Goal: Task Accomplishment & Management: Manage account settings

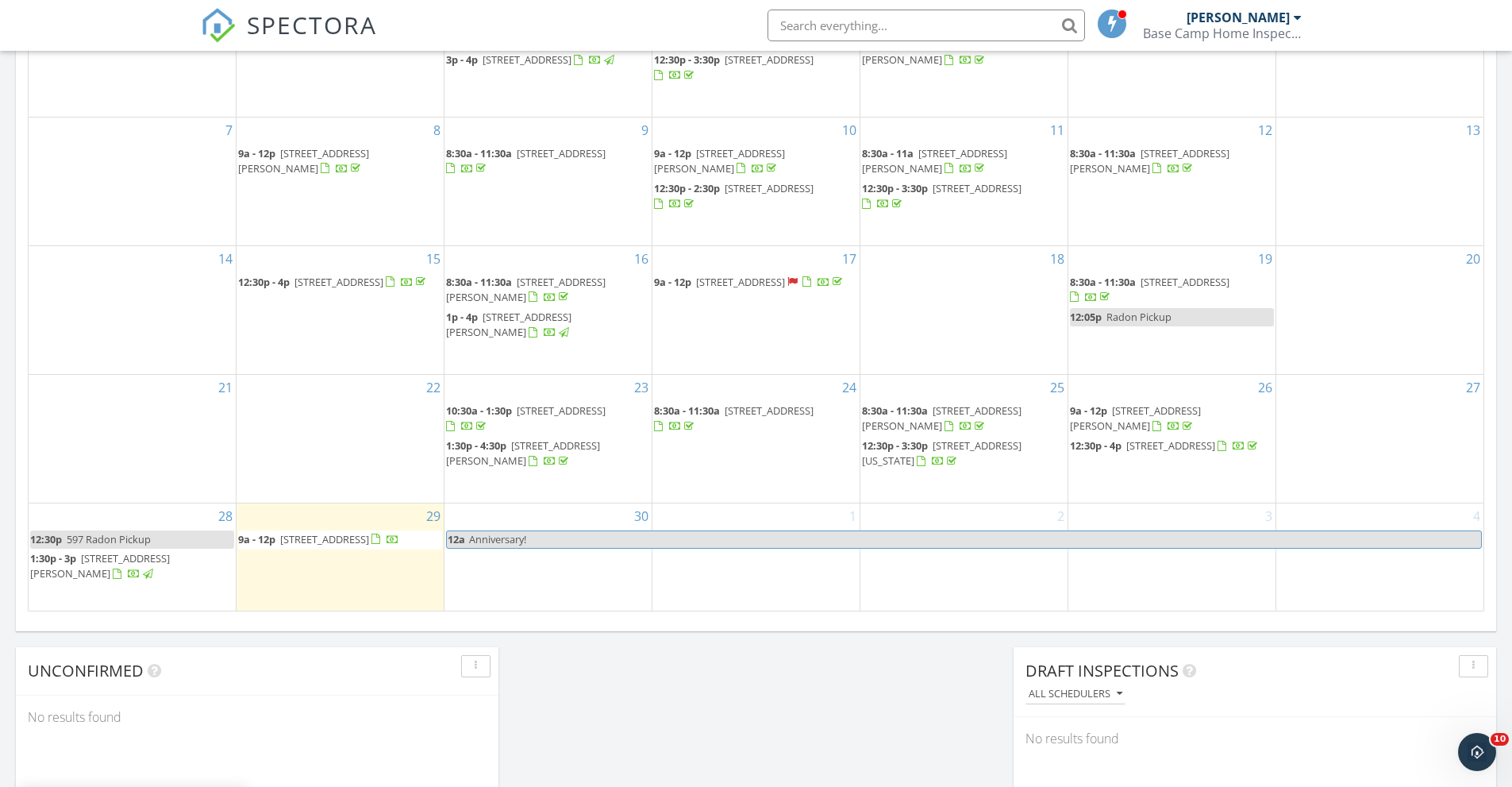
scroll to position [899, 0]
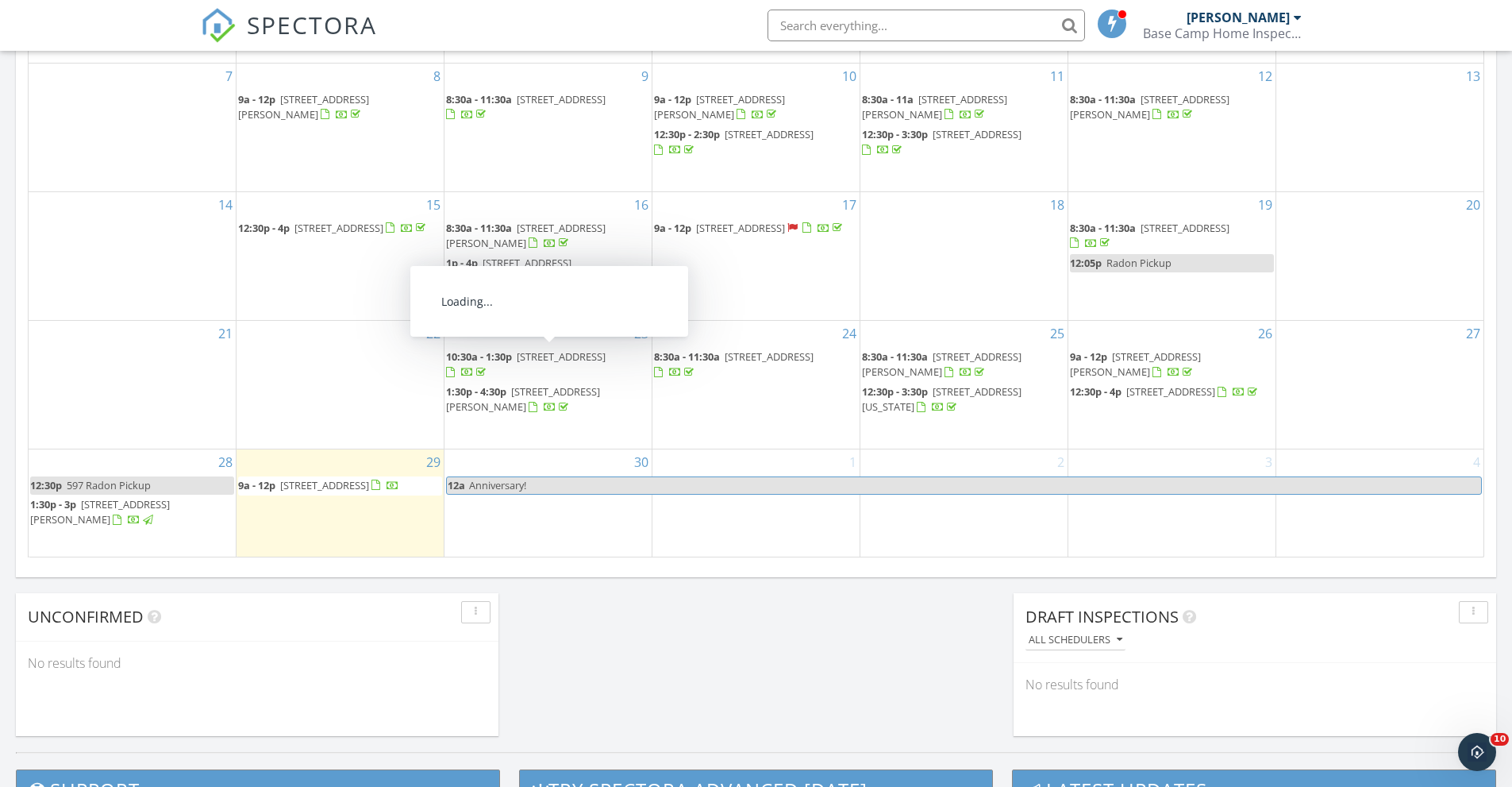
drag, startPoint x: 350, startPoint y: 513, endPoint x: 350, endPoint y: 488, distance: 25.0
click at [350, 488] on span "61705 Rigel Way, Bend 97702" at bounding box center [324, 485] width 89 height 14
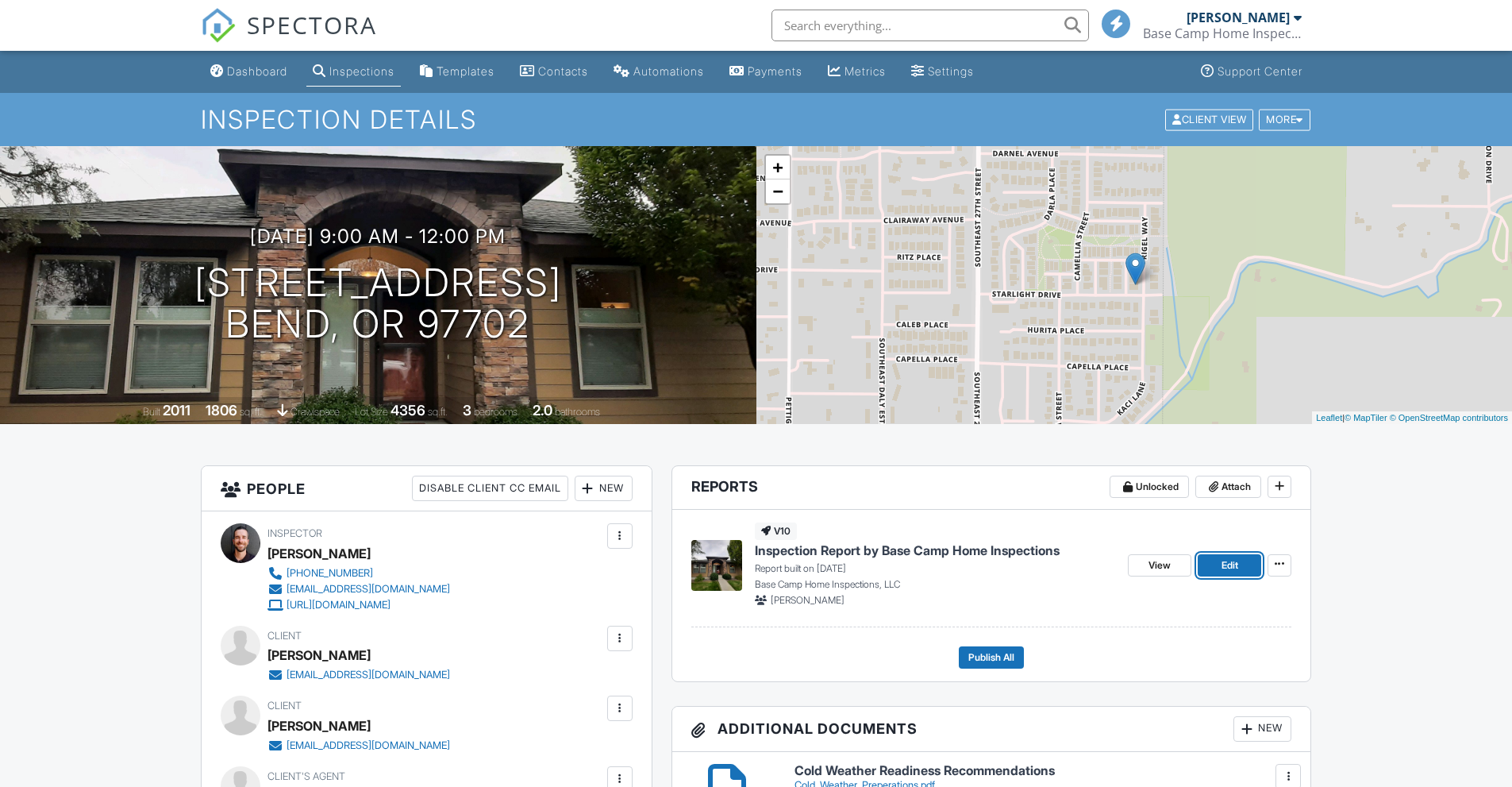
click at [1215, 569] on link "Edit" at bounding box center [1229, 565] width 64 height 22
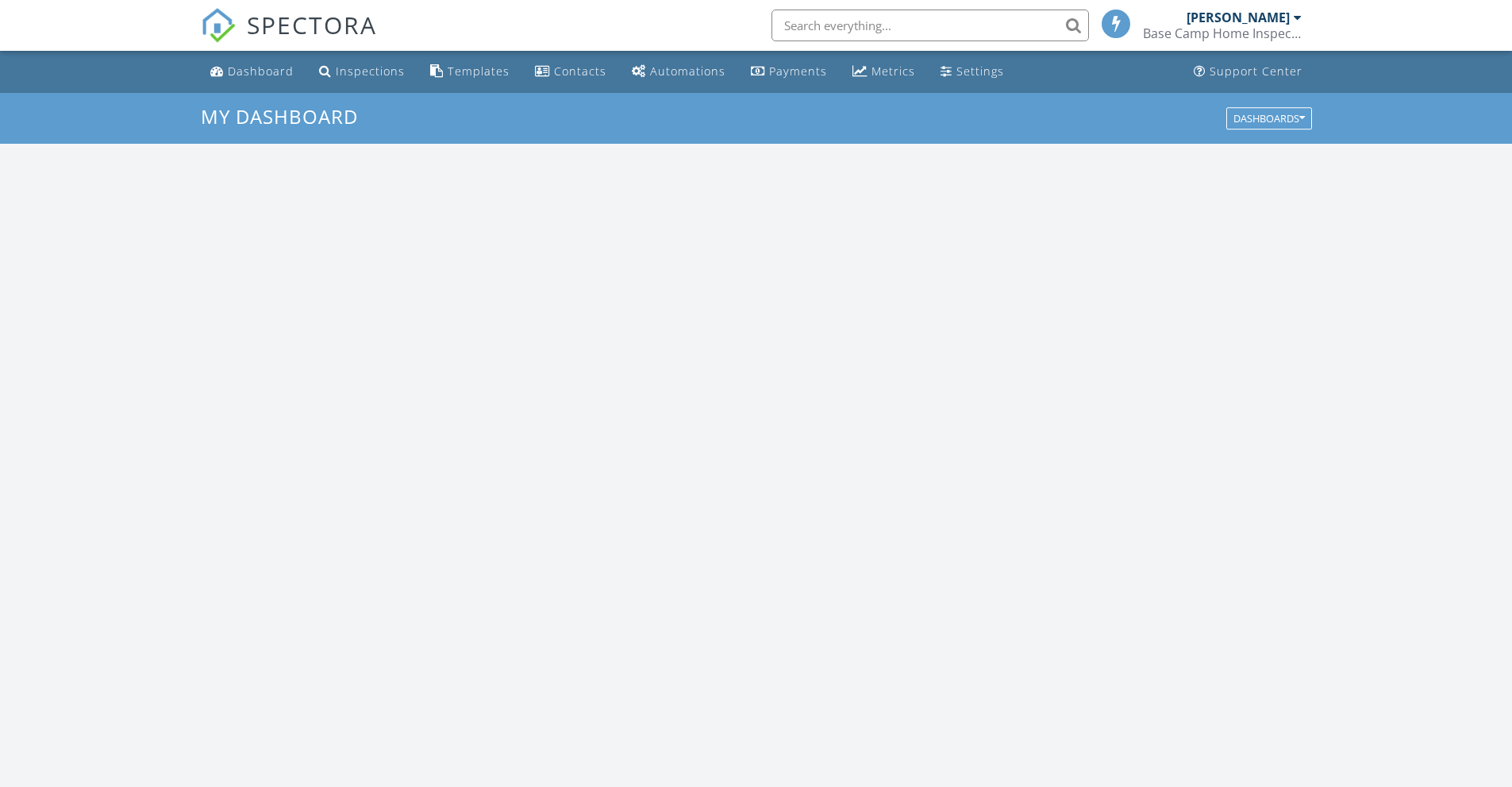
scroll to position [1470, 1537]
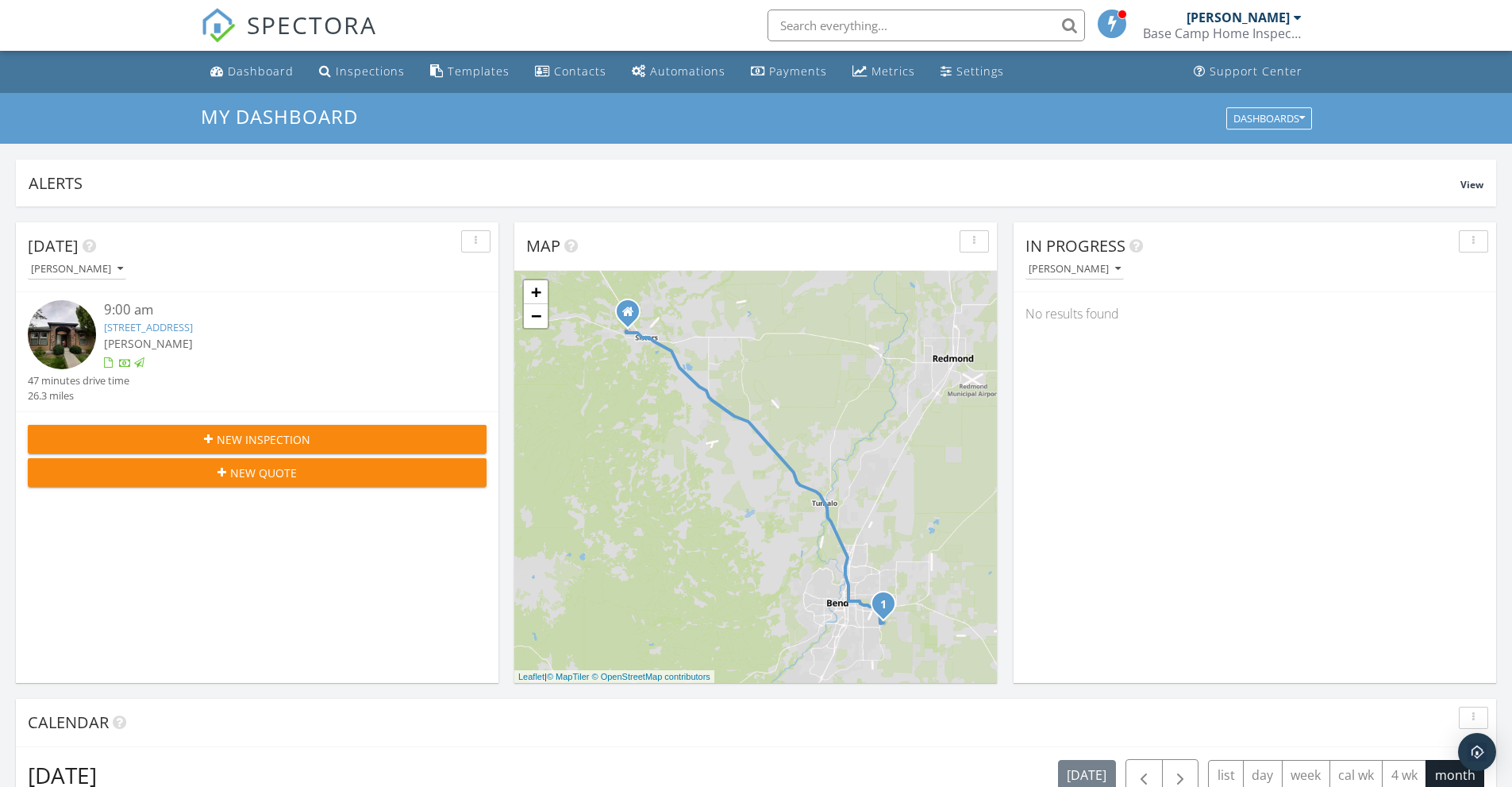
click at [262, 51] on div "SPECTORA" at bounding box center [288, 25] width 176 height 51
click at [262, 72] on div "Dashboard" at bounding box center [261, 71] width 66 height 15
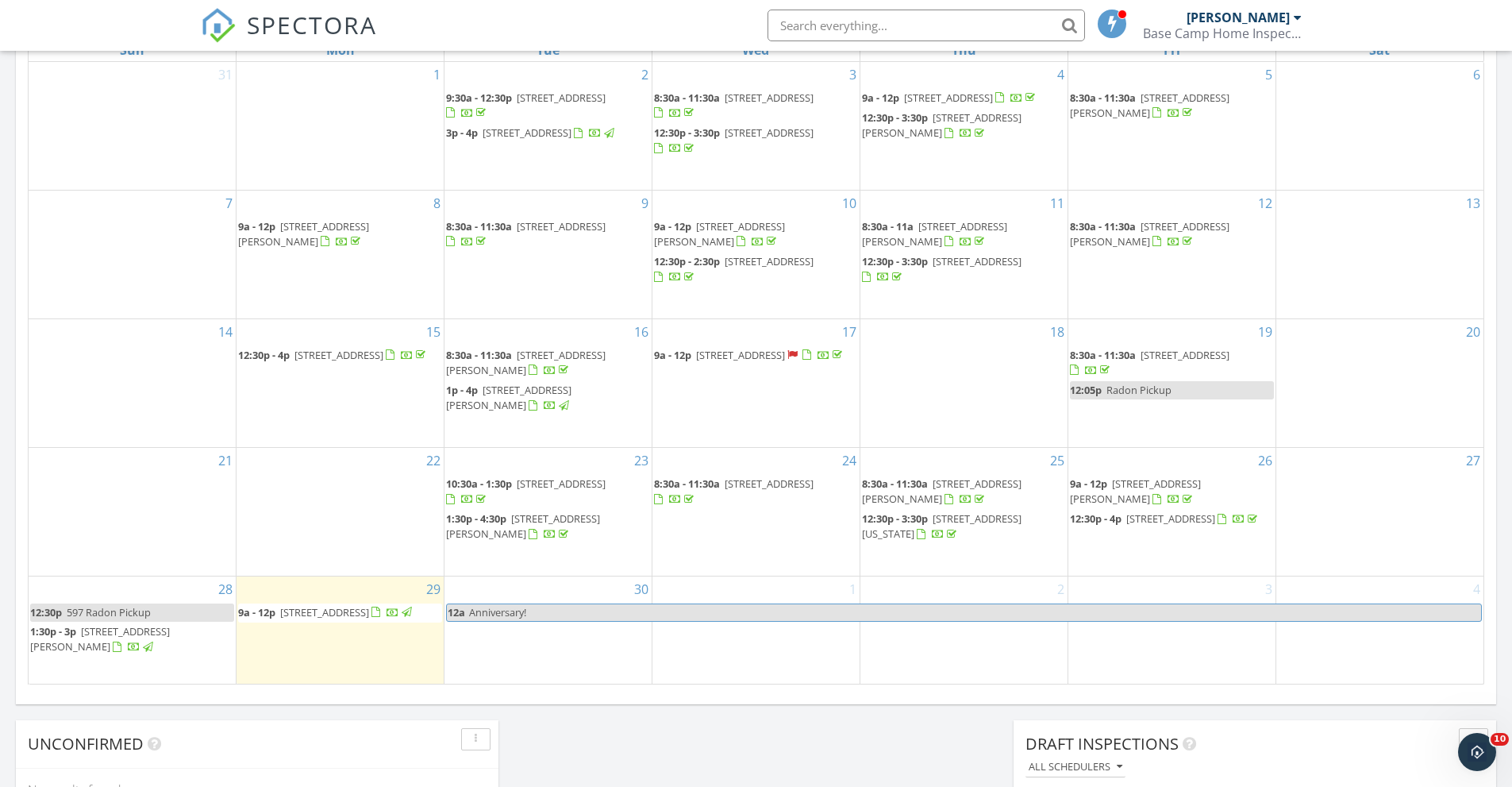
scroll to position [848, 0]
